Goal: Task Accomplishment & Management: Complete application form

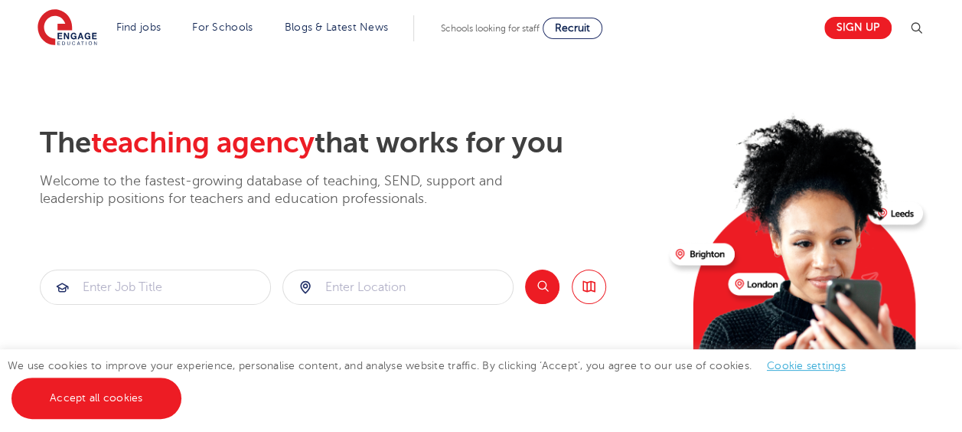
scroll to position [31, 0]
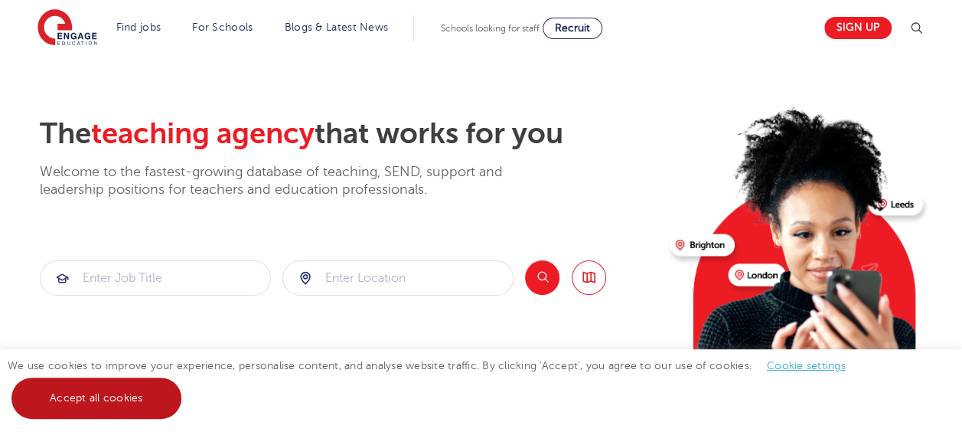
click at [130, 396] on link "Accept all cookies" at bounding box center [96, 397] width 170 height 41
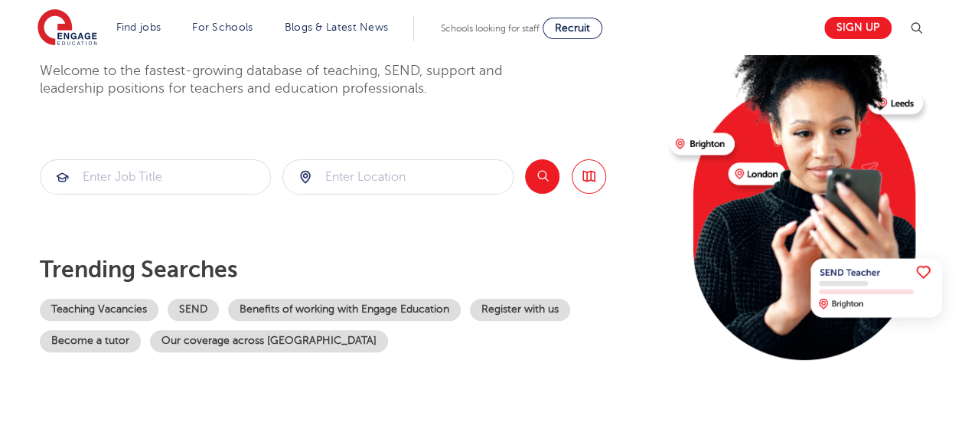
scroll to position [77, 0]
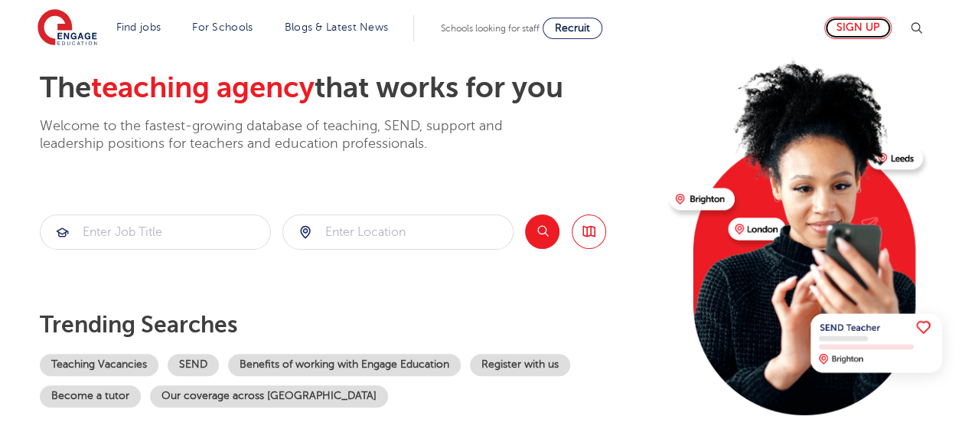
click at [859, 27] on link "Sign up" at bounding box center [857, 28] width 67 height 22
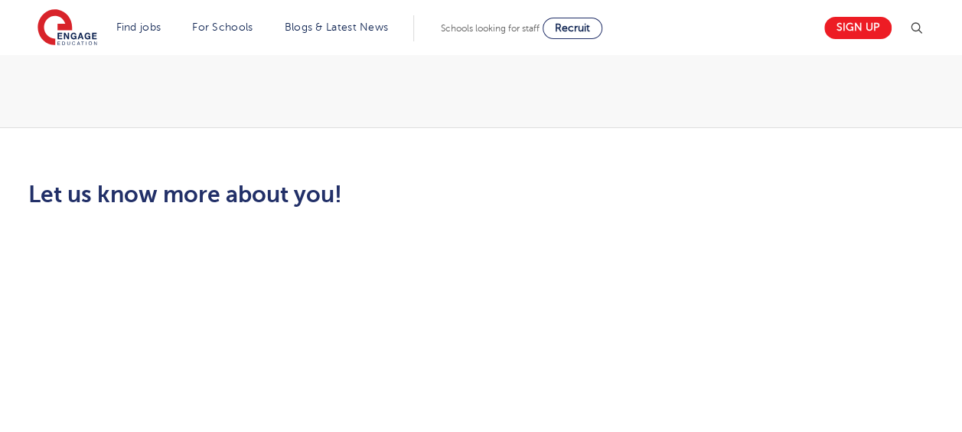
scroll to position [325, 0]
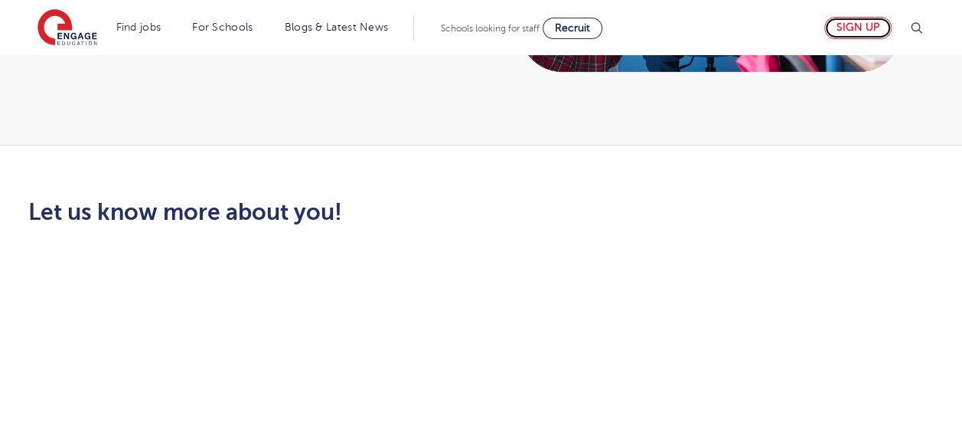
click at [872, 21] on link "Sign up" at bounding box center [857, 28] width 67 height 22
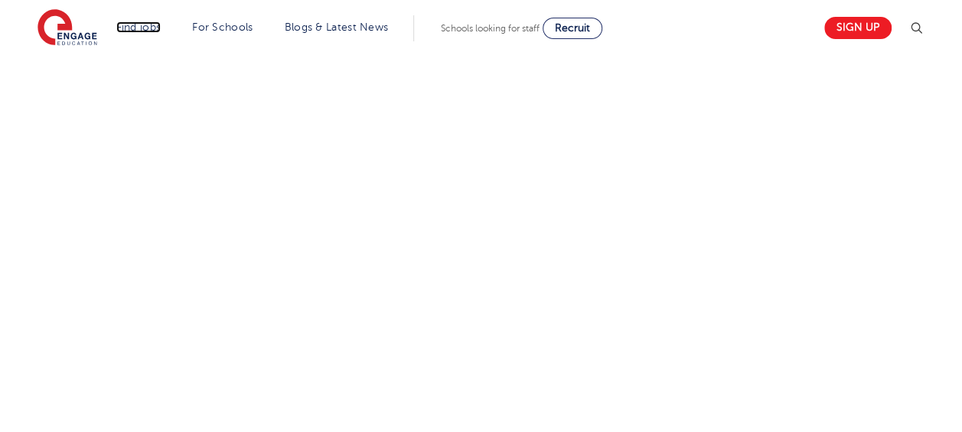
scroll to position [514, 0]
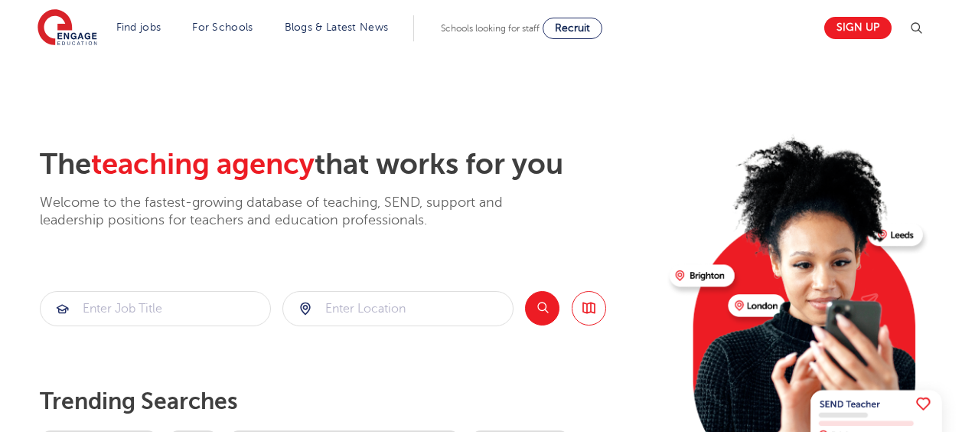
scroll to position [77, 0]
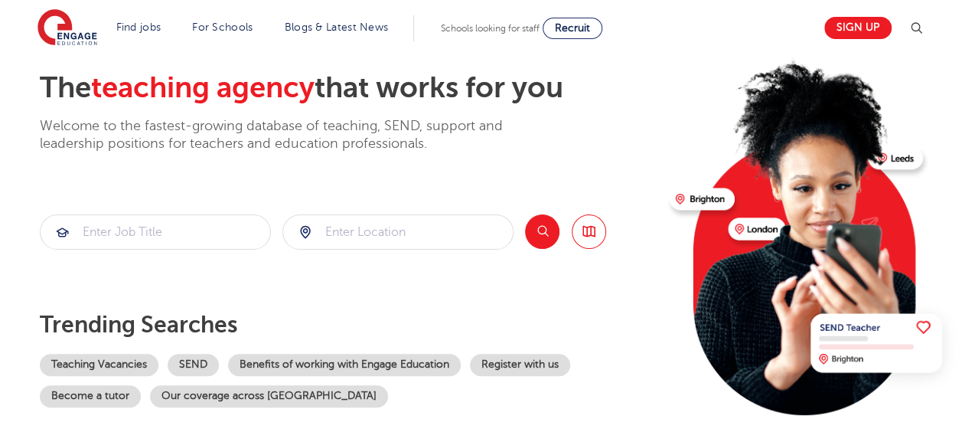
click at [24, 73] on div "The teaching agency that works for you Welcome to the fastest-growing database …" at bounding box center [481, 255] width 928 height 371
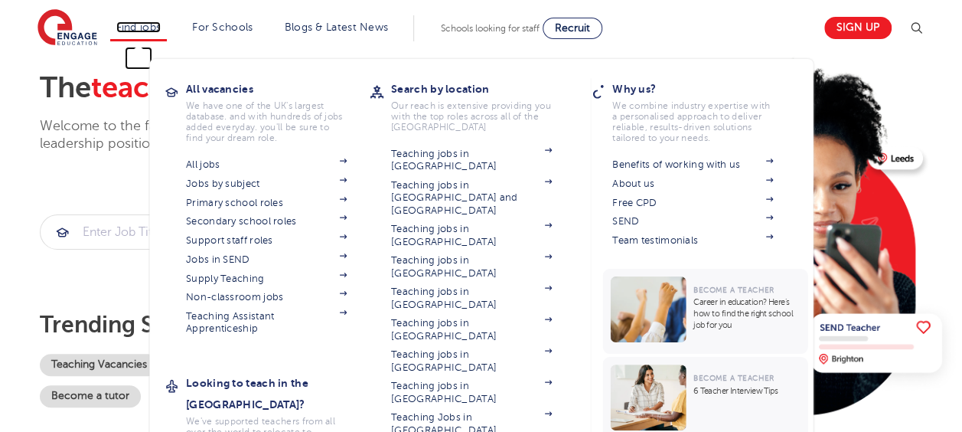
click at [145, 29] on link "Find jobs" at bounding box center [138, 26] width 45 height 11
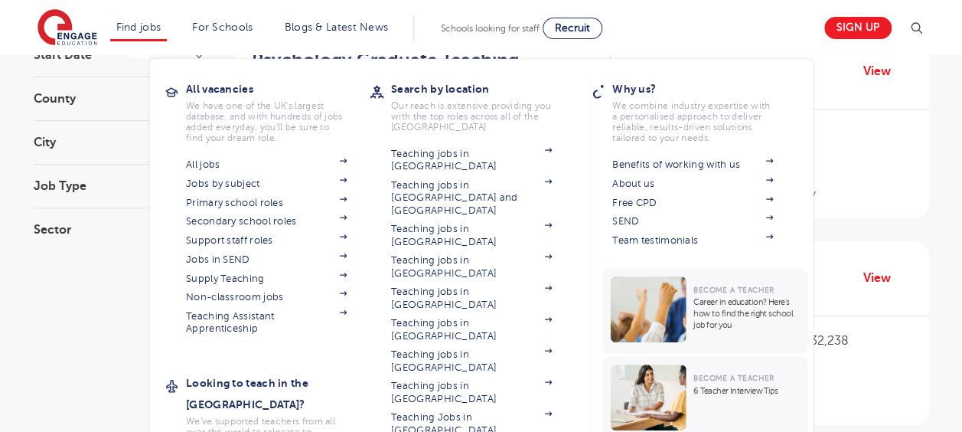
scroll to position [178, 0]
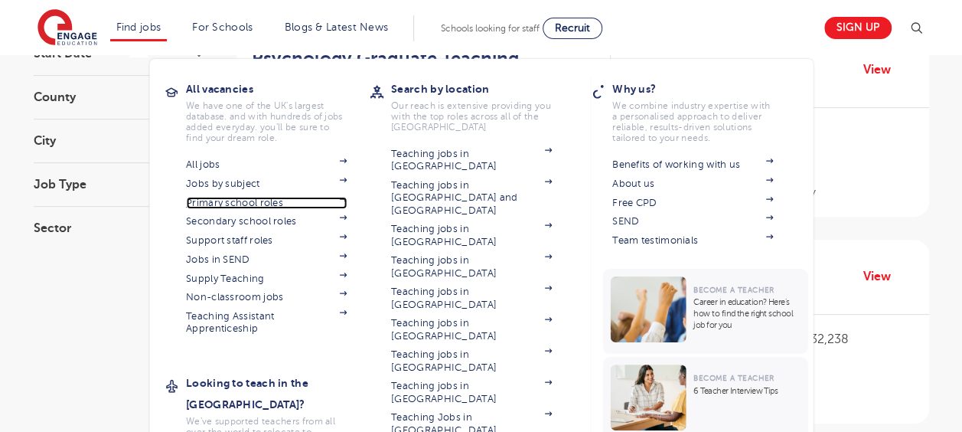
click at [210, 202] on link "Primary school roles" at bounding box center [266, 203] width 161 height 12
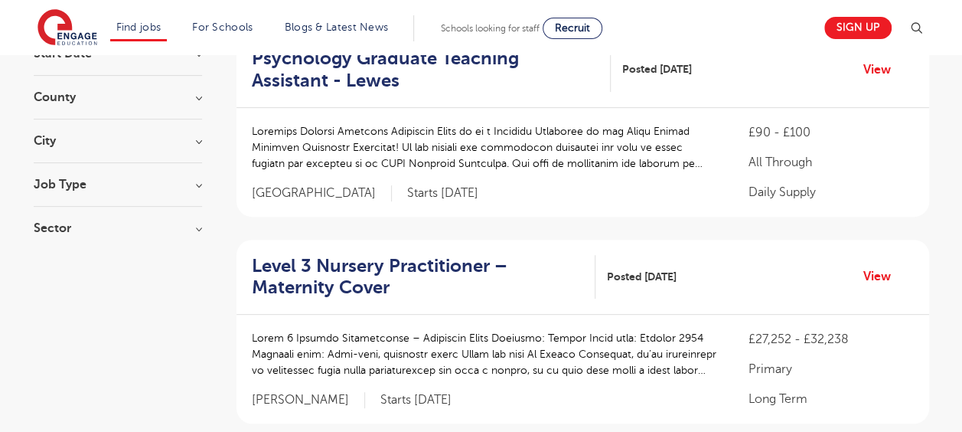
scroll to position [0, 0]
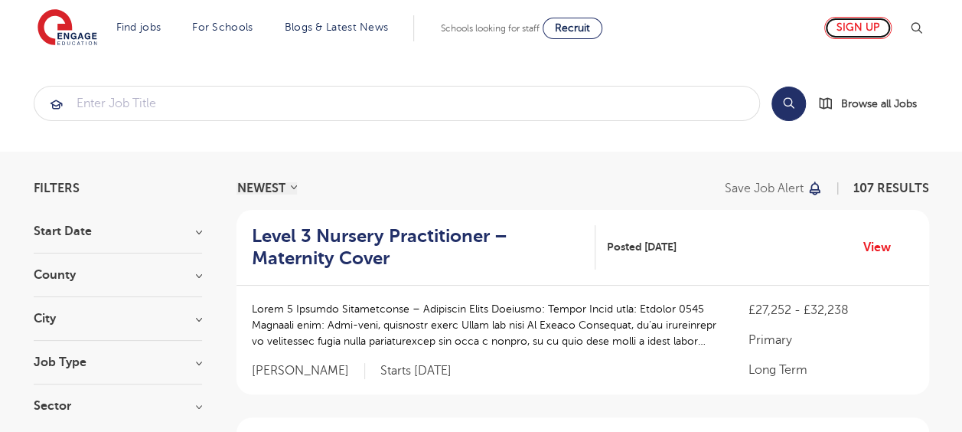
click at [866, 24] on link "Sign up" at bounding box center [857, 28] width 67 height 22
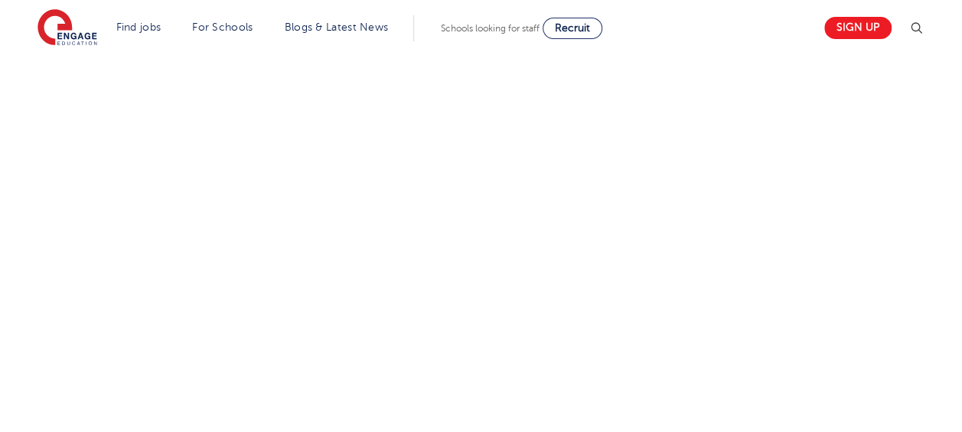
scroll to position [796, 0]
click at [687, 207] on div "Let us know more about you!" at bounding box center [481, 133] width 928 height 811
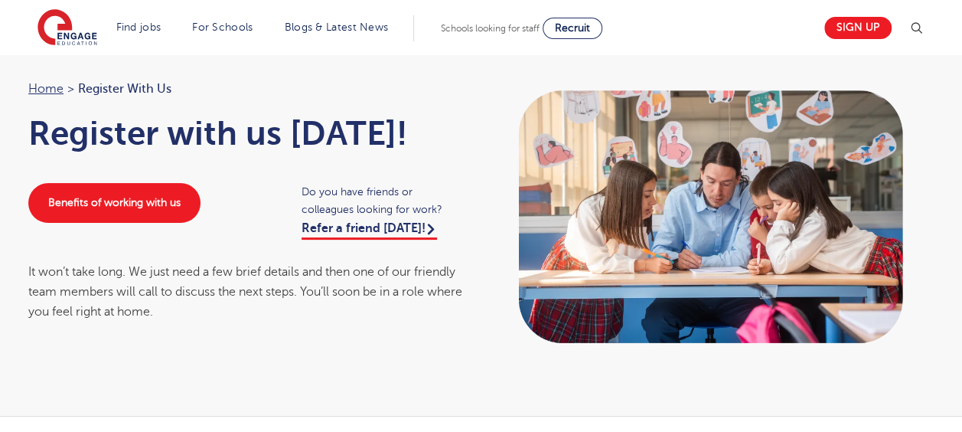
scroll to position [0, 0]
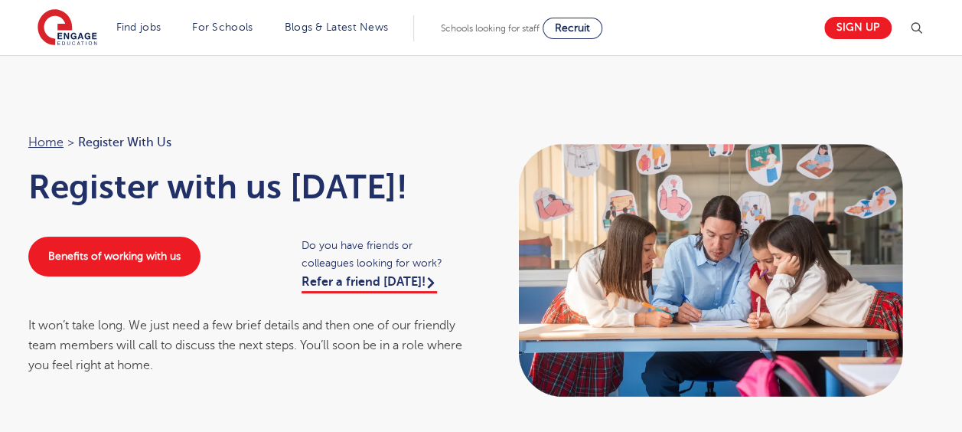
click at [523, 89] on div "Home > Register with us Register with us today! Benefits of working with us Do …" at bounding box center [481, 262] width 962 height 415
